Goal: Find specific page/section: Find specific page/section

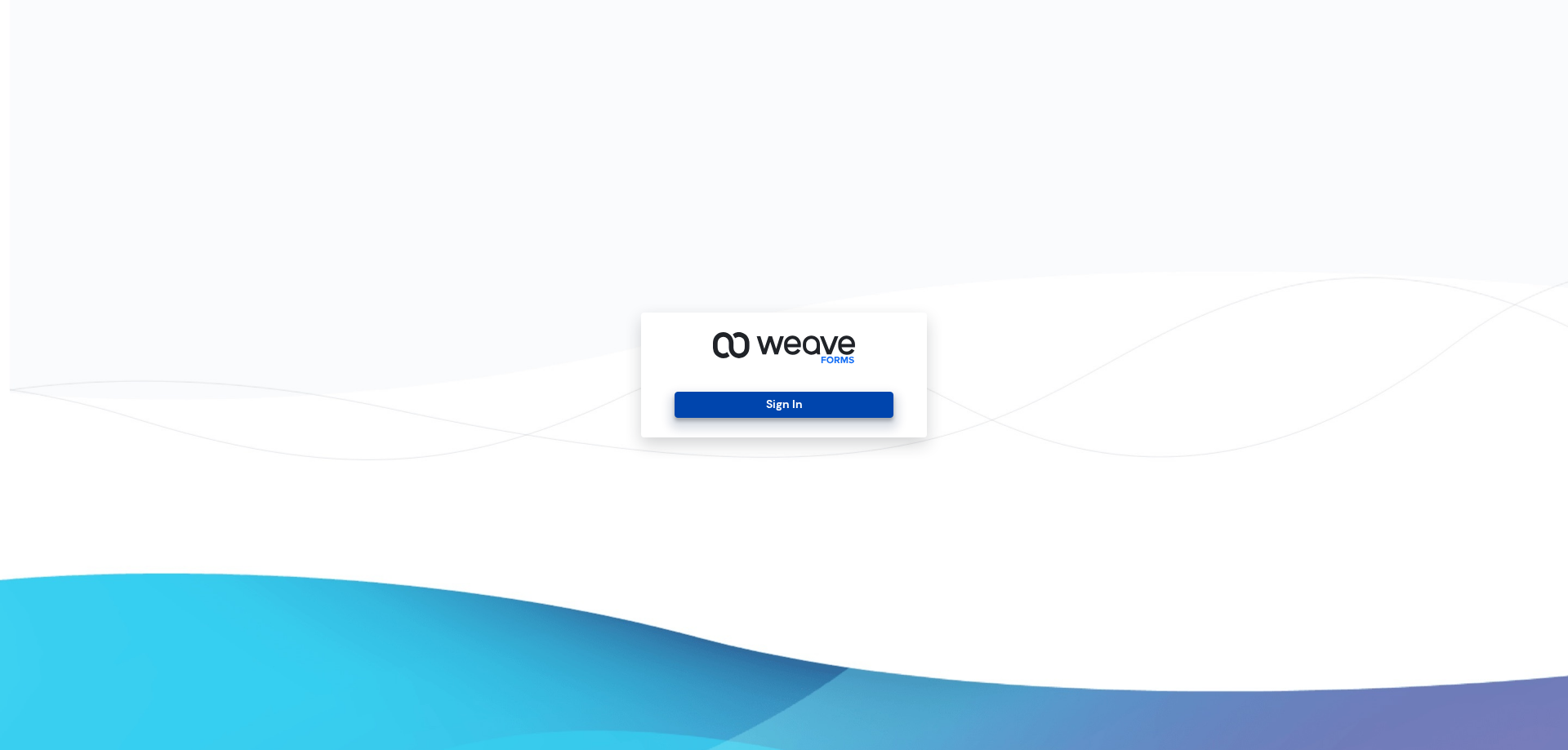
click at [701, 412] on button "Sign In" at bounding box center [783, 405] width 218 height 26
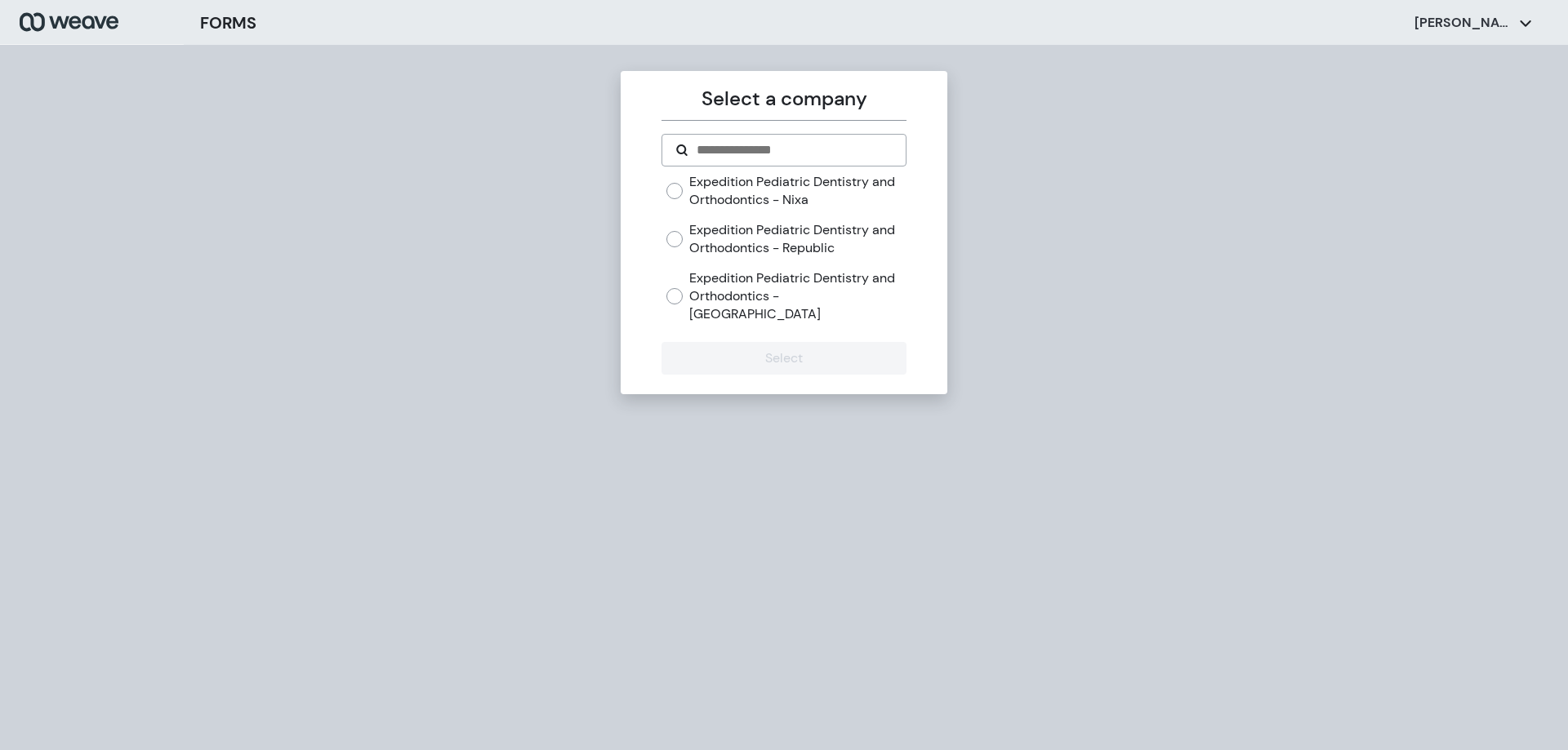
click at [821, 242] on label "Expedition Pediatric Dentistry and Orthodontics - Republic" at bounding box center [797, 239] width 216 height 35
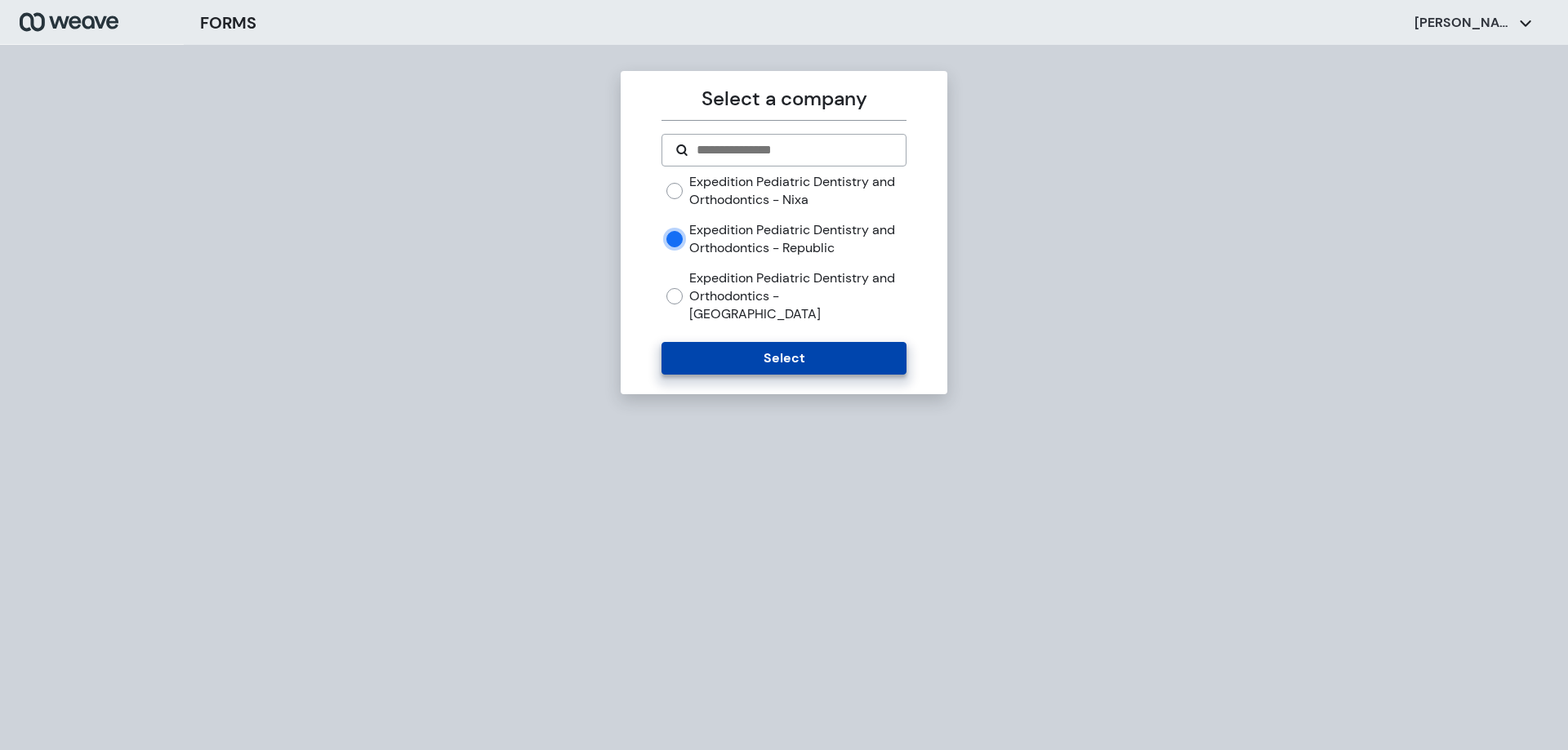
click at [820, 342] on button "Select" at bounding box center [783, 358] width 245 height 33
